Goal: Complete application form

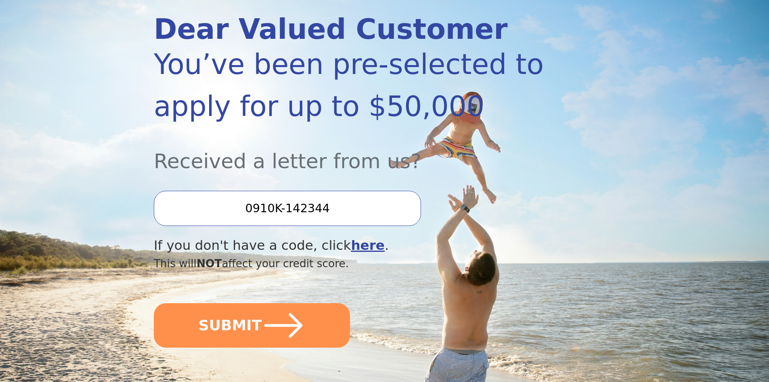
scroll to position [121, 0]
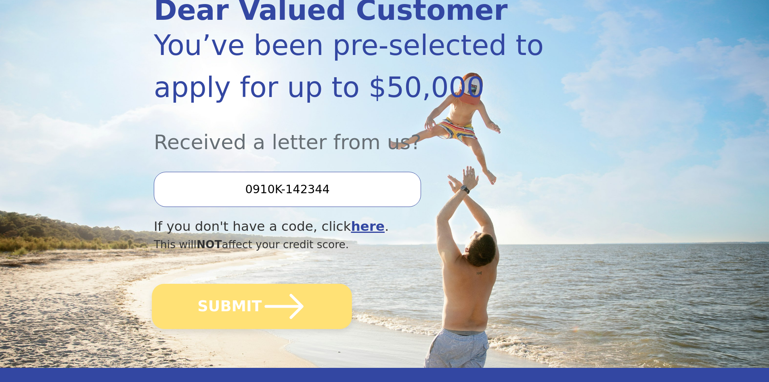
click at [233, 299] on button "SUBMIT" at bounding box center [252, 306] width 200 height 45
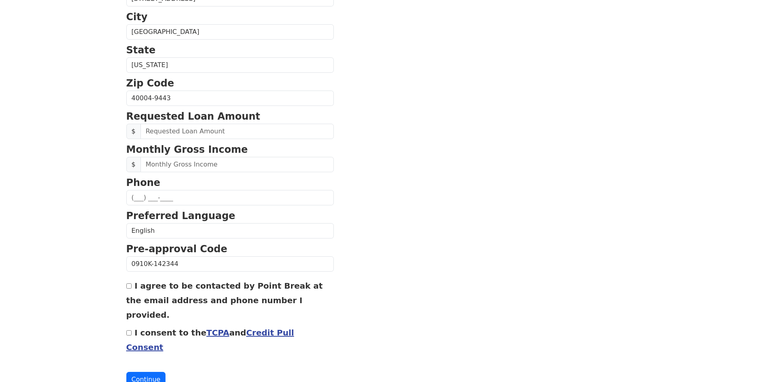
scroll to position [261, 0]
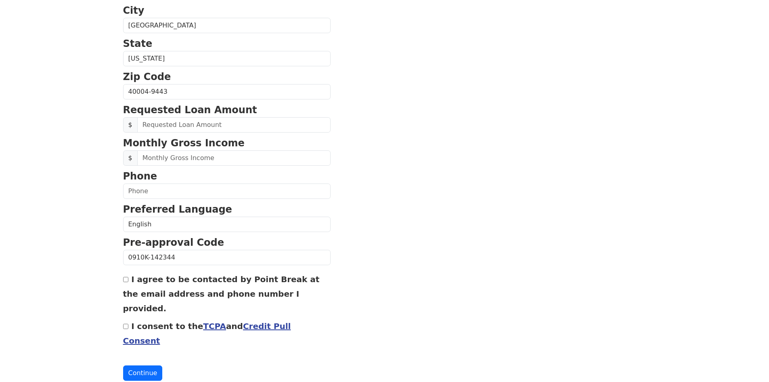
click at [246, 321] on link "Credit Pull Consent" at bounding box center [207, 333] width 168 height 24
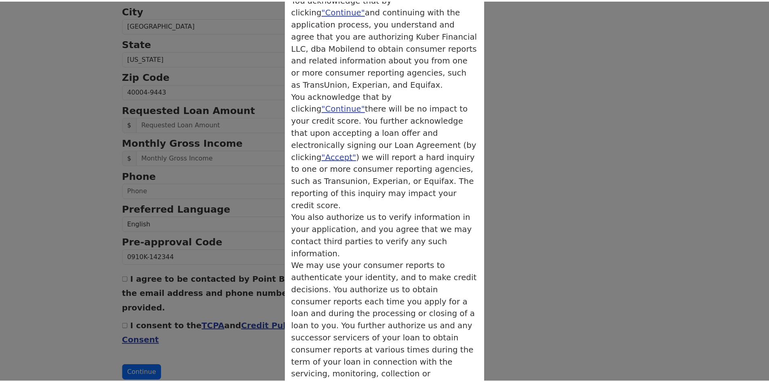
scroll to position [0, 0]
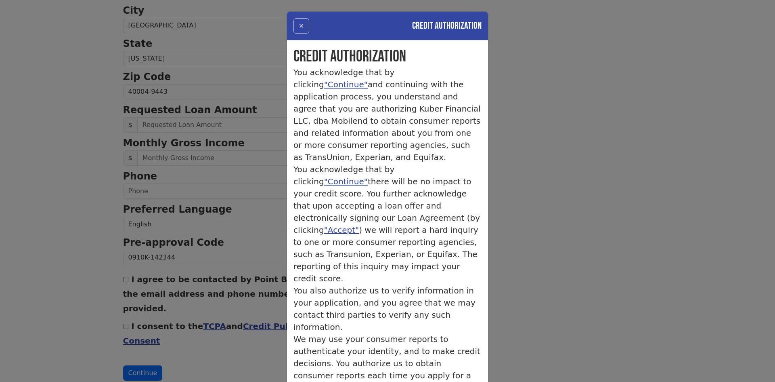
click at [302, 26] on button "×" at bounding box center [302, 25] width 16 height 15
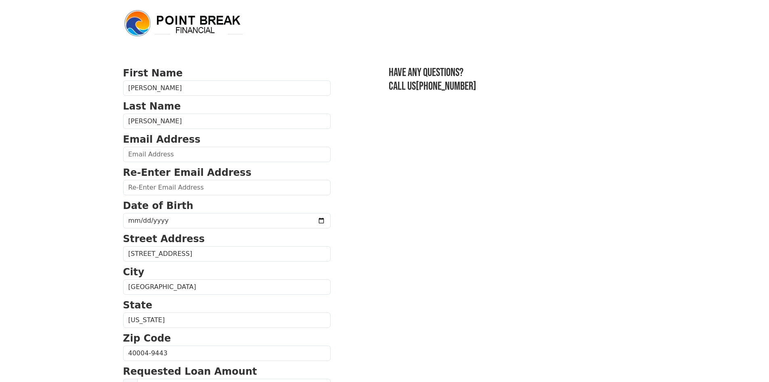
scroll to position [261, 0]
